Goal: Information Seeking & Learning: Stay updated

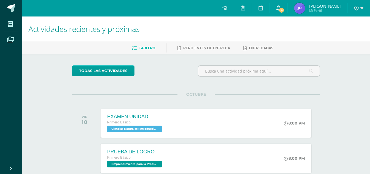
click at [288, 6] on link "4" at bounding box center [279, 8] width 18 height 16
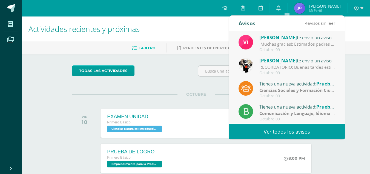
click at [307, 131] on link "Ver todos los avisos" at bounding box center [287, 131] width 116 height 15
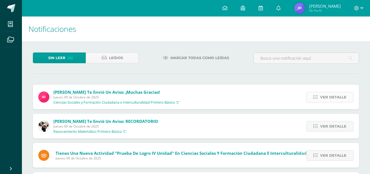
click at [335, 99] on span "Ver detalle" at bounding box center [333, 97] width 26 height 10
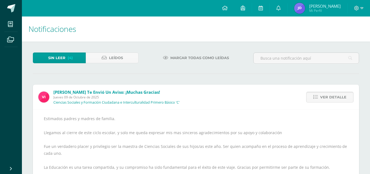
click at [335, 99] on span "Ver detalle" at bounding box center [333, 97] width 26 height 10
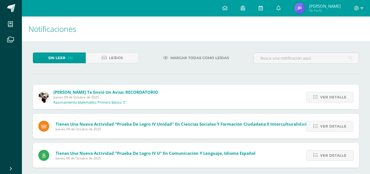
click at [335, 99] on span "Ver detalle" at bounding box center [333, 97] width 26 height 10
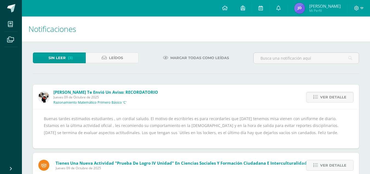
click at [335, 99] on span "Ver detalle" at bounding box center [333, 97] width 26 height 10
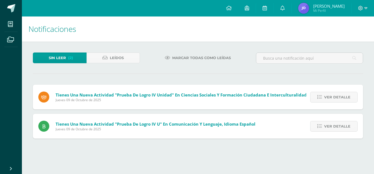
click at [335, 99] on span "Ver detalle" at bounding box center [338, 97] width 26 height 10
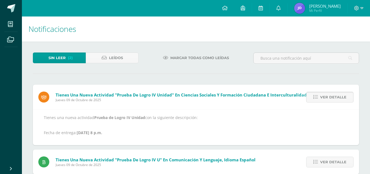
click at [335, 99] on span "Ver detalle" at bounding box center [333, 97] width 26 height 10
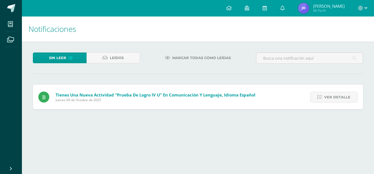
click at [335, 99] on span "Ver detalle" at bounding box center [338, 97] width 26 height 10
